Goal: Information Seeking & Learning: Find specific fact

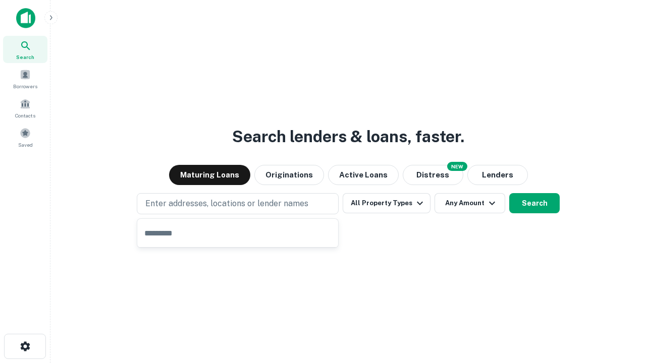
type input "**********"
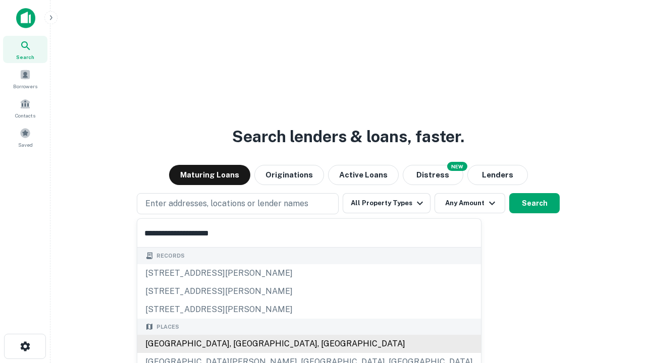
click at [241, 344] on div "[GEOGRAPHIC_DATA], [GEOGRAPHIC_DATA], [GEOGRAPHIC_DATA]" at bounding box center [309, 344] width 344 height 18
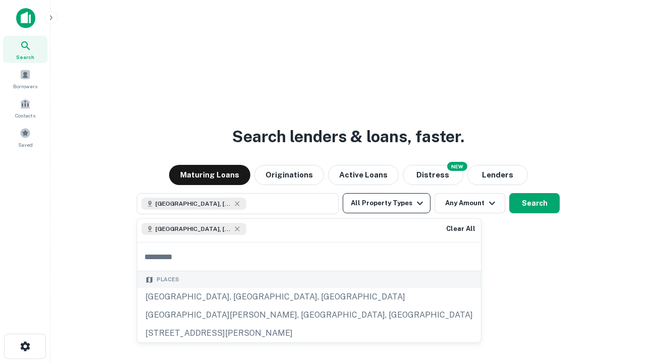
click at [386, 203] on button "All Property Types" at bounding box center [387, 203] width 88 height 20
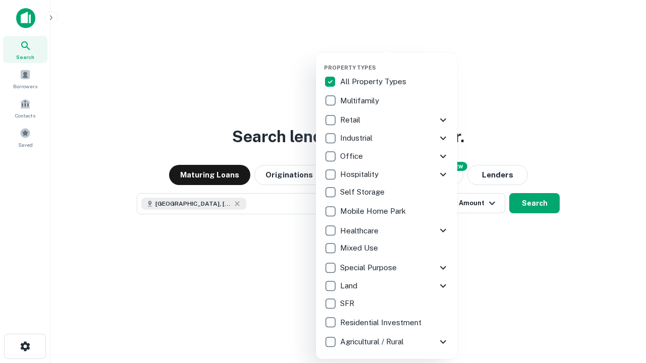
click at [395, 61] on button "button" at bounding box center [394, 61] width 141 height 1
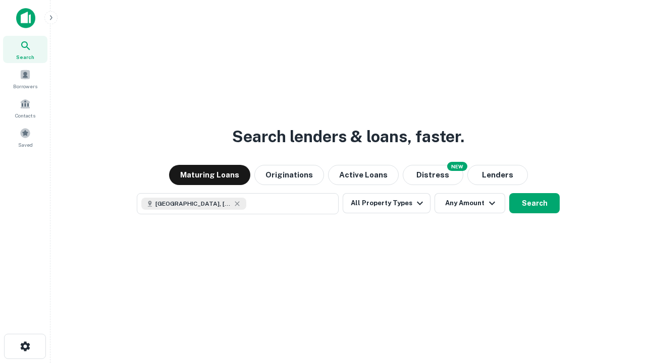
scroll to position [16, 0]
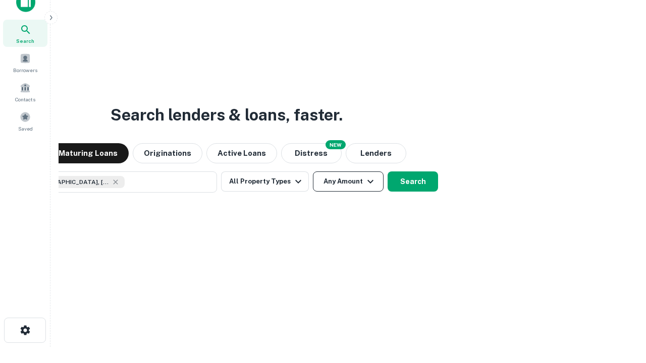
click at [313, 172] on button "Any Amount" at bounding box center [348, 182] width 71 height 20
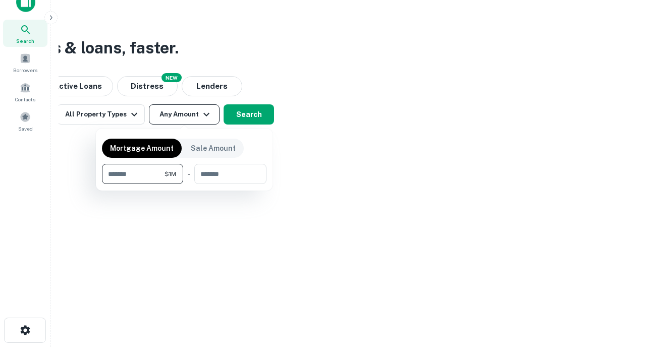
type input "*******"
click at [184, 184] on button "button" at bounding box center [184, 184] width 164 height 1
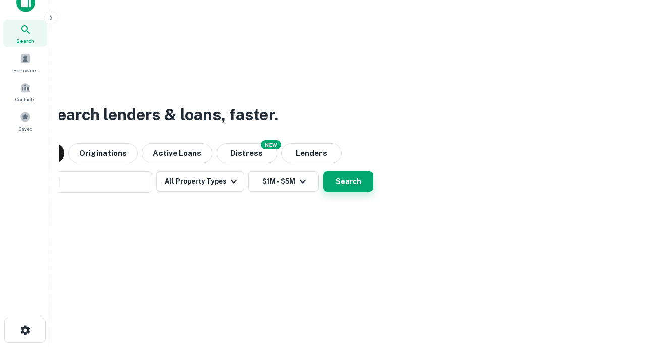
click at [323, 172] on button "Search" at bounding box center [348, 182] width 50 height 20
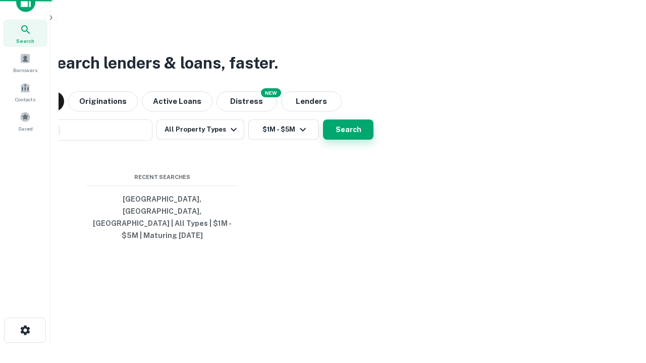
scroll to position [33, 286]
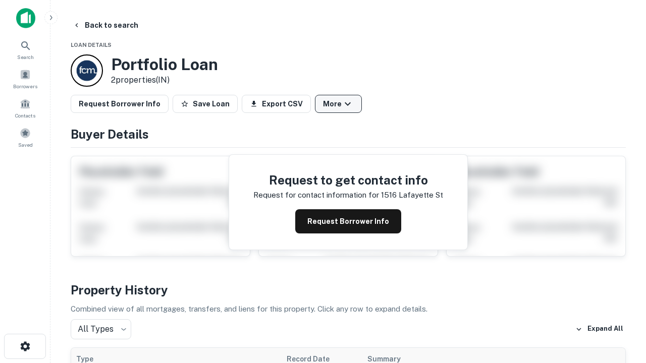
click at [338, 104] on button "More" at bounding box center [338, 104] width 47 height 18
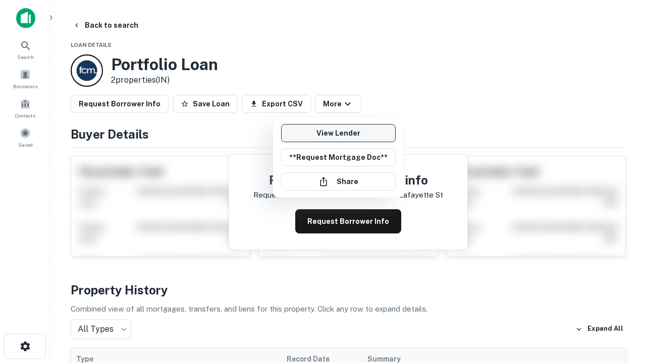
click at [338, 133] on link "View Lender" at bounding box center [338, 133] width 115 height 18
